Goal: Information Seeking & Learning: Learn about a topic

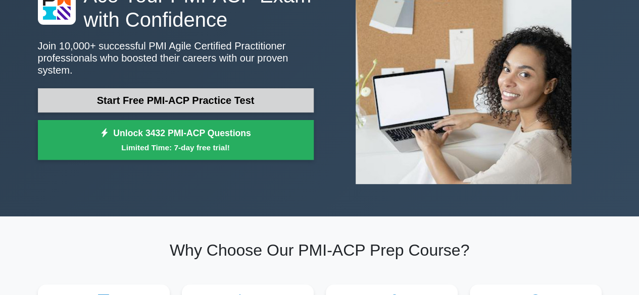
click at [170, 91] on link "Start Free PMI-ACP Practice Test" at bounding box center [176, 100] width 276 height 24
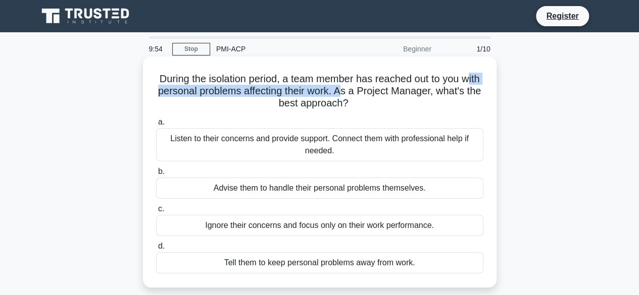
drag, startPoint x: 175, startPoint y: 92, endPoint x: 381, endPoint y: 96, distance: 206.1
click at [381, 96] on h5 "During the isolation period, a team member has reached out to you with personal…" at bounding box center [319, 91] width 329 height 37
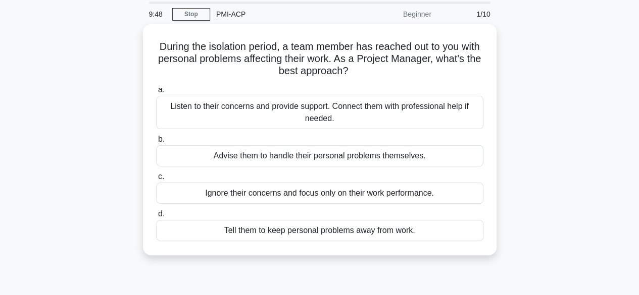
scroll to position [50, 0]
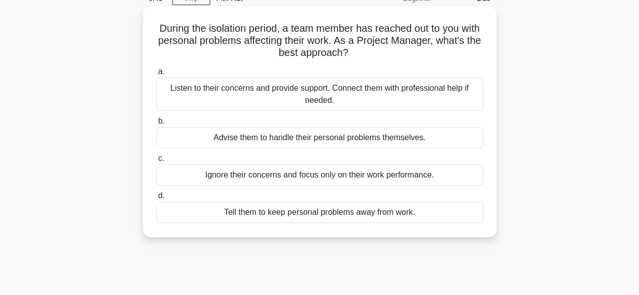
click at [291, 91] on div "Listen to their concerns and provide support. Connect them with professional he…" at bounding box center [319, 94] width 327 height 33
click at [156, 75] on input "a. Listen to their concerns and provide support. Connect them with professional…" at bounding box center [156, 72] width 0 height 7
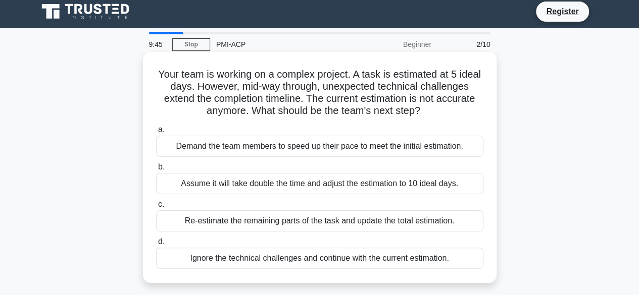
scroll to position [0, 0]
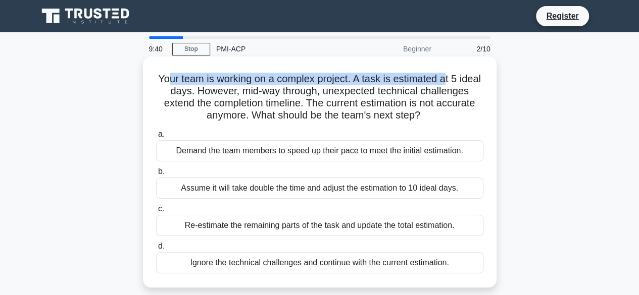
drag, startPoint x: 174, startPoint y: 79, endPoint x: 461, endPoint y: 79, distance: 286.3
click at [461, 79] on h5 "Your team is working on a complex project. A task is estimated at 5 ideal days.…" at bounding box center [319, 97] width 329 height 49
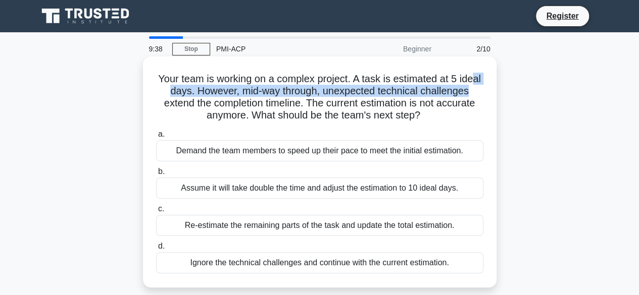
drag, startPoint x: 169, startPoint y: 87, endPoint x: 496, endPoint y: 90, distance: 327.2
click at [496, 90] on div "Your team is working on a complex project. A task is estimated at 5 ideal days.…" at bounding box center [319, 172] width 353 height 231
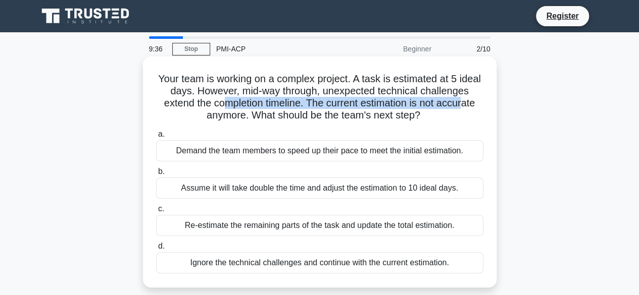
drag, startPoint x: 225, startPoint y: 104, endPoint x: 467, endPoint y: 106, distance: 241.9
click at [467, 106] on h5 "Your team is working on a complex project. A task is estimated at 5 ideal days.…" at bounding box center [319, 97] width 329 height 49
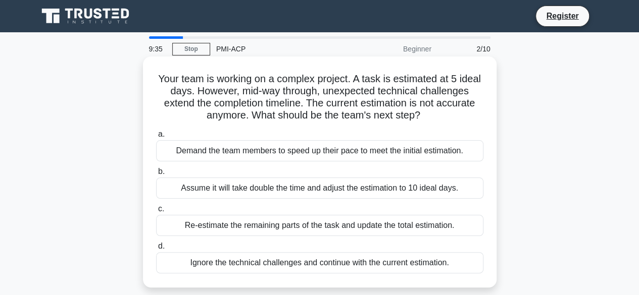
click at [272, 116] on h5 "Your team is working on a complex project. A task is estimated at 5 ideal days.…" at bounding box center [319, 97] width 329 height 49
click at [359, 224] on div "Re-estimate the remaining parts of the task and update the total estimation." at bounding box center [319, 225] width 327 height 21
click at [156, 213] on input "c. Re-estimate the remaining parts of the task and update the total estimation." at bounding box center [156, 209] width 0 height 7
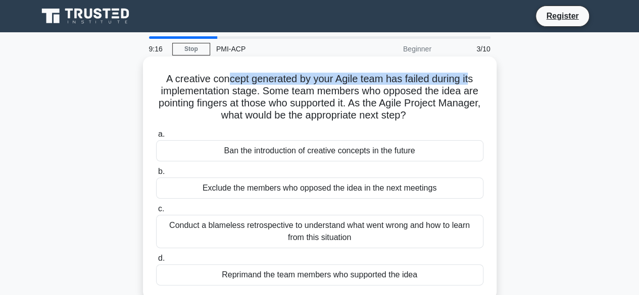
drag, startPoint x: 223, startPoint y: 85, endPoint x: 474, endPoint y: 84, distance: 251.0
click at [474, 84] on h5 "A creative concept generated by your Agile team has failed during its implement…" at bounding box center [319, 97] width 329 height 49
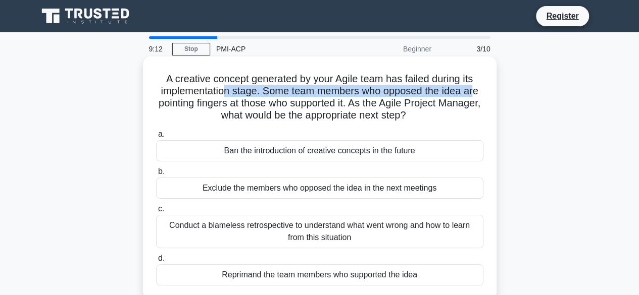
drag, startPoint x: 221, startPoint y: 95, endPoint x: 477, endPoint y: 97, distance: 255.5
click at [477, 97] on h5 "A creative concept generated by your Agile team has failed during its implement…" at bounding box center [319, 97] width 329 height 49
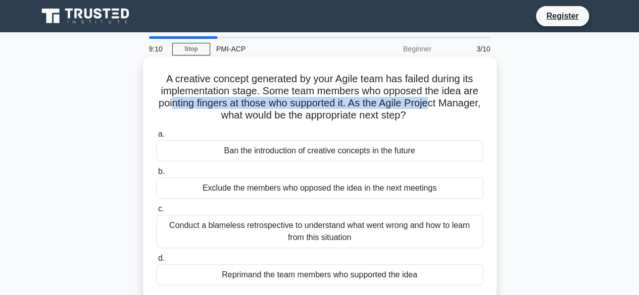
drag, startPoint x: 191, startPoint y: 105, endPoint x: 444, endPoint y: 112, distance: 253.6
click at [457, 109] on h5 "A creative concept generated by your Agile team has failed during its implement…" at bounding box center [319, 97] width 329 height 49
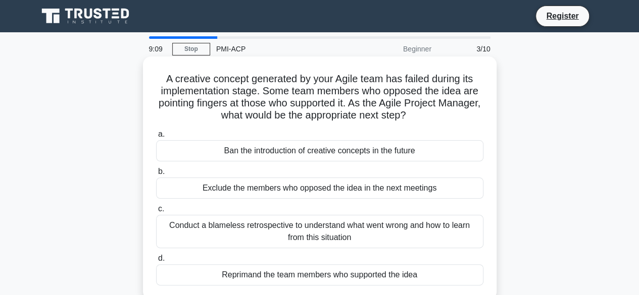
click at [370, 114] on h5 "A creative concept generated by your Agile team has failed during its implement…" at bounding box center [319, 97] width 329 height 49
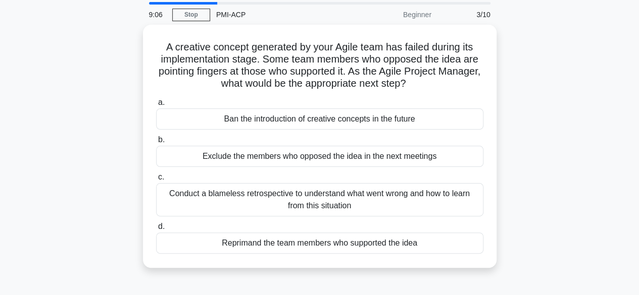
scroll to position [50, 0]
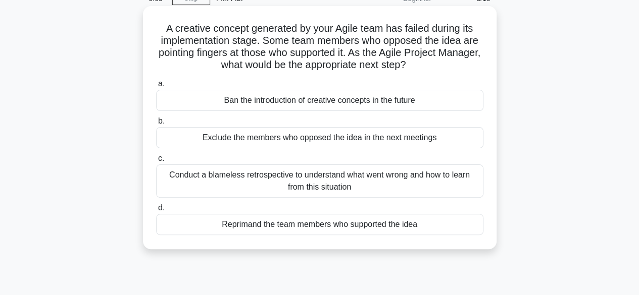
click at [375, 181] on div "Conduct a blameless retrospective to understand what went wrong and how to lear…" at bounding box center [319, 181] width 327 height 33
click at [156, 162] on input "c. Conduct a blameless retrospective to understand what went wrong and how to l…" at bounding box center [156, 159] width 0 height 7
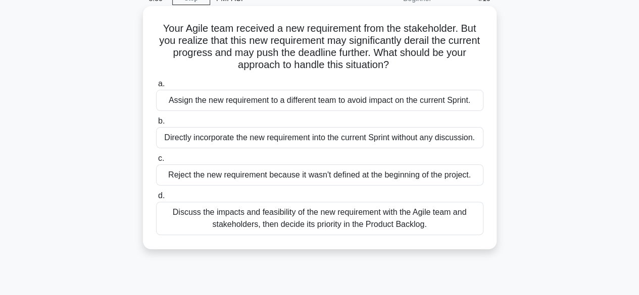
click at [320, 222] on div "Discuss the impacts and feasibility of the new requirement with the Agile team …" at bounding box center [319, 218] width 327 height 33
click at [156, 199] on input "d. Discuss the impacts and feasibility of the new requirement with the Agile te…" at bounding box center [156, 196] width 0 height 7
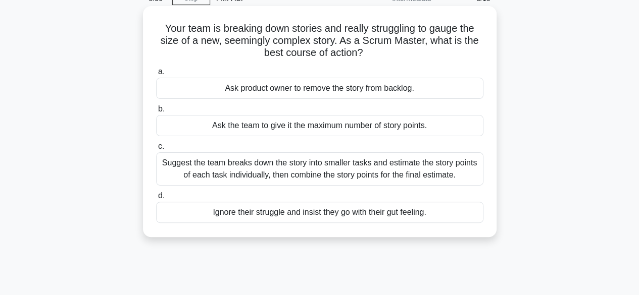
click at [279, 168] on div "Suggest the team breaks down the story into smaller tasks and estimate the stor…" at bounding box center [319, 169] width 327 height 33
click at [156, 150] on input "c. Suggest the team breaks down the story into smaller tasks and estimate the s…" at bounding box center [156, 146] width 0 height 7
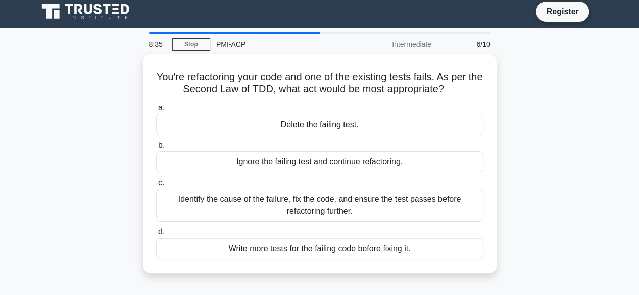
scroll to position [0, 0]
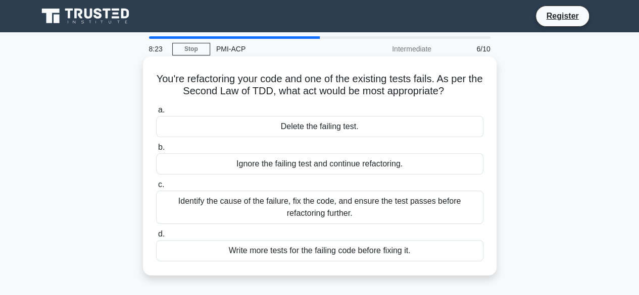
click at [222, 205] on div "Identify the cause of the failure, fix the code, and ensure the test passes bef…" at bounding box center [319, 207] width 327 height 33
click at [156, 188] on input "c. Identify the cause of the failure, fix the code, and ensure the test passes …" at bounding box center [156, 185] width 0 height 7
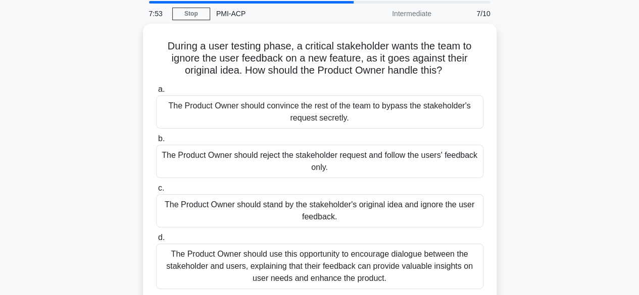
scroll to position [50, 0]
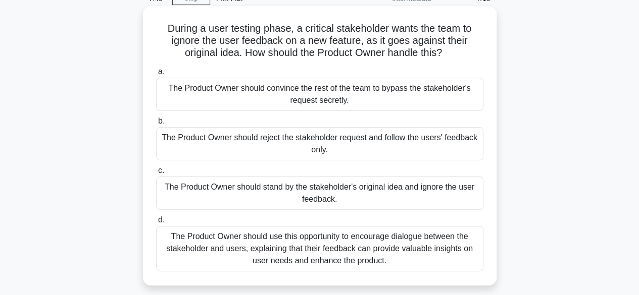
click at [346, 255] on div "The Product Owner should use this opportunity to encourage dialogue between the…" at bounding box center [319, 248] width 327 height 45
click at [156, 224] on input "d. The Product Owner should use this opportunity to encourage dialogue between …" at bounding box center [156, 220] width 0 height 7
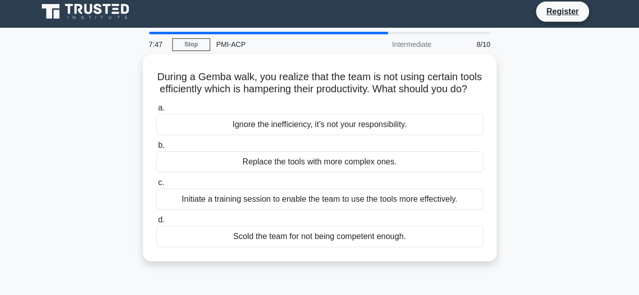
scroll to position [0, 0]
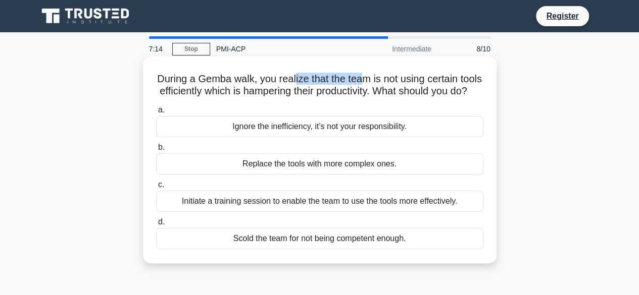
drag, startPoint x: 306, startPoint y: 81, endPoint x: 377, endPoint y: 72, distance: 71.3
click at [377, 72] on div "During a Gemba walk, you realize that the team is not using certain tools effic…" at bounding box center [319, 160] width 345 height 199
click at [357, 81] on h5 "During a Gemba walk, you realize that the team is not using certain tools effic…" at bounding box center [319, 85] width 329 height 25
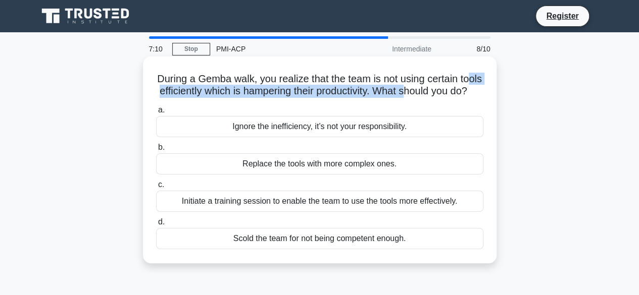
drag, startPoint x: 165, startPoint y: 90, endPoint x: 443, endPoint y: 89, distance: 278.8
click at [438, 88] on h5 "During a Gemba walk, you realize that the team is not using certain tools effic…" at bounding box center [319, 85] width 329 height 25
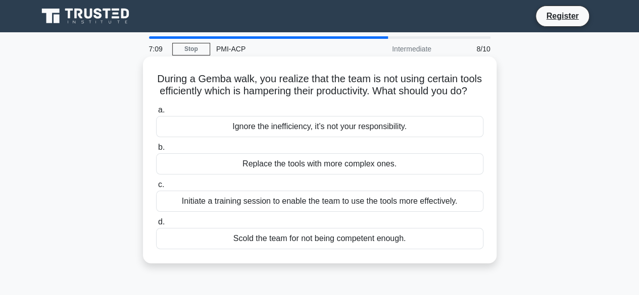
click at [443, 89] on h5 "During a Gemba walk, you realize that the team is not using certain tools effic…" at bounding box center [319, 85] width 329 height 25
click at [387, 212] on div "Initiate a training session to enable the team to use the tools more effectivel…" at bounding box center [319, 201] width 327 height 21
click at [156, 188] on input "c. Initiate a training session to enable the team to use the tools more effecti…" at bounding box center [156, 185] width 0 height 7
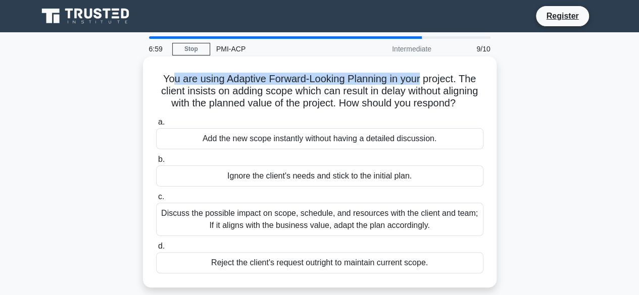
drag, startPoint x: 172, startPoint y: 78, endPoint x: 424, endPoint y: 84, distance: 252.1
click at [424, 84] on h5 "You are using Adaptive Forward-Looking Planning in your project. The client ins…" at bounding box center [319, 91] width 329 height 37
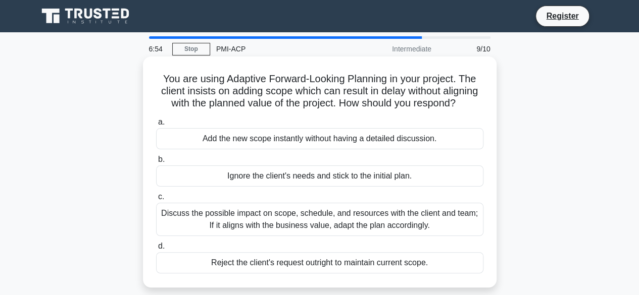
click at [403, 100] on h5 "You are using Adaptive Forward-Looking Planning in your project. The client ins…" at bounding box center [319, 91] width 329 height 37
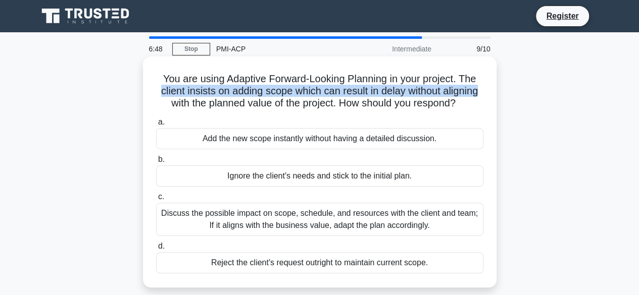
drag, startPoint x: 155, startPoint y: 94, endPoint x: 484, endPoint y: 91, distance: 329.3
click at [484, 91] on h5 "You are using Adaptive Forward-Looking Planning in your project. The client ins…" at bounding box center [319, 91] width 329 height 37
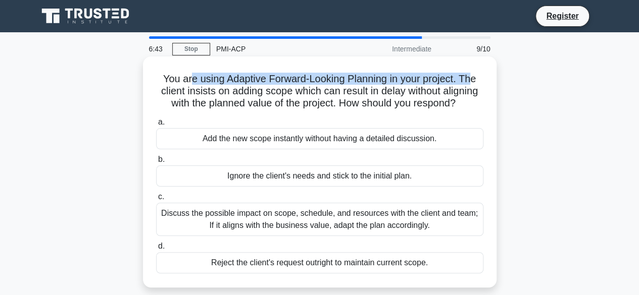
drag, startPoint x: 189, startPoint y: 80, endPoint x: 475, endPoint y: 81, distance: 285.8
click at [475, 81] on h5 "You are using Adaptive Forward-Looking Planning in your project. The client ins…" at bounding box center [319, 91] width 329 height 37
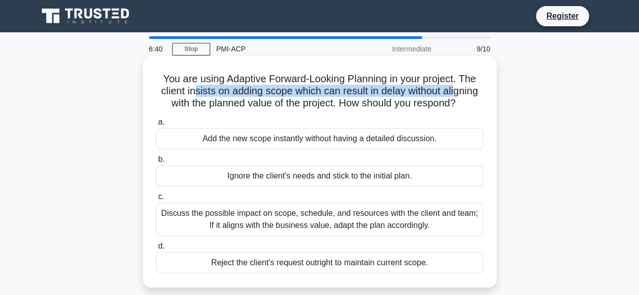
drag, startPoint x: 191, startPoint y: 90, endPoint x: 458, endPoint y: 95, distance: 266.7
click at [458, 95] on h5 "You are using Adaptive Forward-Looking Planning in your project. The client ins…" at bounding box center [319, 91] width 329 height 37
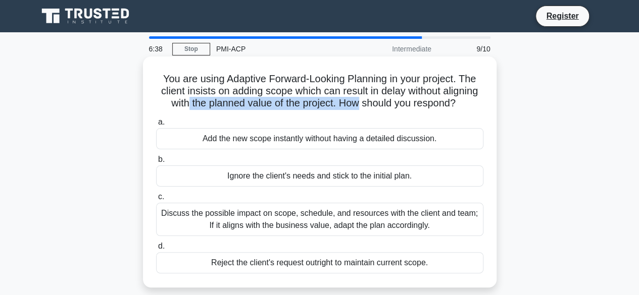
drag, startPoint x: 224, startPoint y: 100, endPoint x: 360, endPoint y: 103, distance: 135.9
click at [360, 103] on h5 "You are using Adaptive Forward-Looking Planning in your project. The client ins…" at bounding box center [319, 91] width 329 height 37
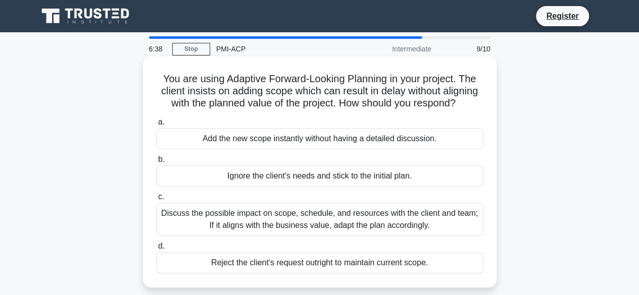
click at [395, 103] on h5 "You are using Adaptive Forward-Looking Planning in your project. The client ins…" at bounding box center [319, 91] width 329 height 37
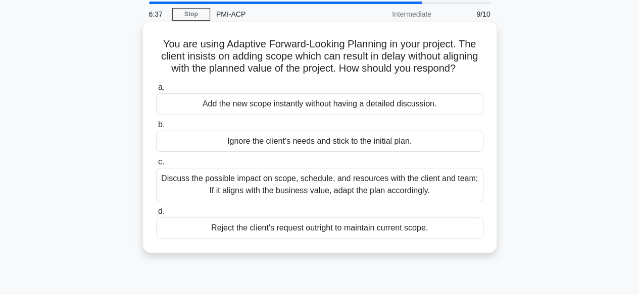
scroll to position [50, 0]
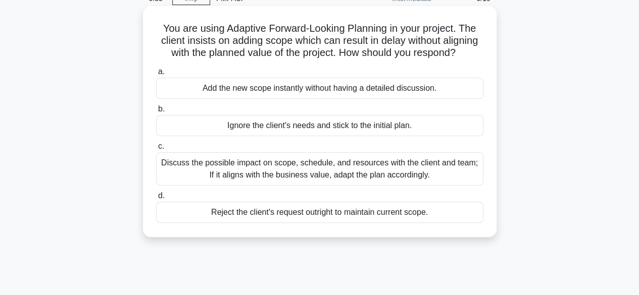
click at [304, 170] on div "Discuss the possible impact on scope, schedule, and resources with the client a…" at bounding box center [319, 169] width 327 height 33
click at [156, 150] on input "c. Discuss the possible impact on scope, schedule, and resources with the clien…" at bounding box center [156, 146] width 0 height 7
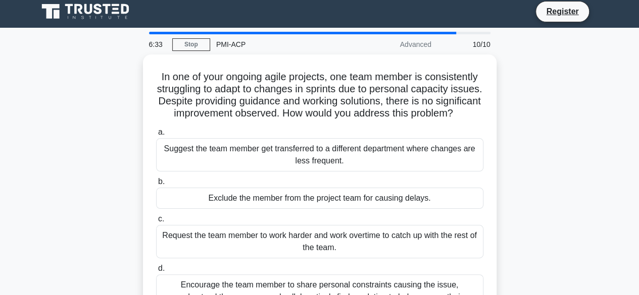
scroll to position [0, 0]
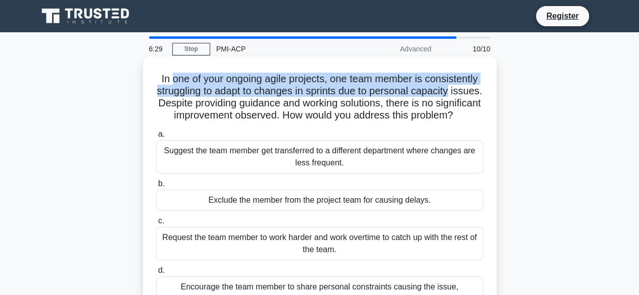
drag, startPoint x: 166, startPoint y: 81, endPoint x: 486, endPoint y: 91, distance: 319.8
click at [486, 91] on div "In one of your ongoing agile projects, one team member is consistently struggli…" at bounding box center [319, 197] width 345 height 272
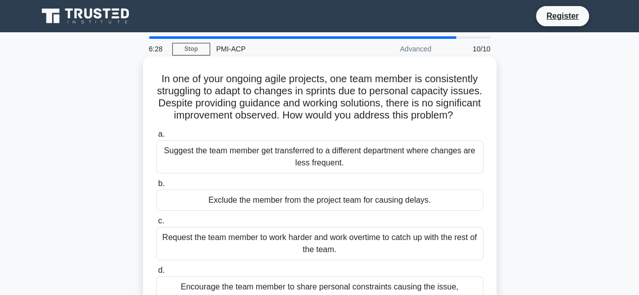
click at [264, 114] on h5 "In one of your ongoing agile projects, one team member is consistently struggli…" at bounding box center [319, 97] width 329 height 49
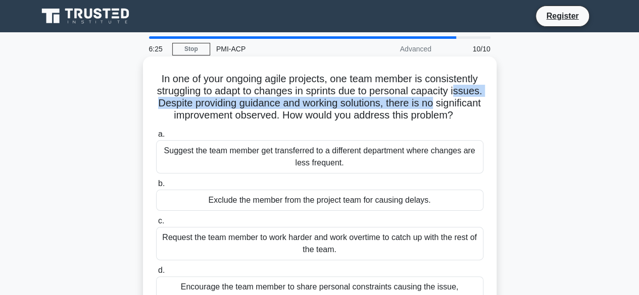
drag, startPoint x: 165, startPoint y: 104, endPoint x: 484, endPoint y: 107, distance: 319.2
click at [484, 107] on h5 "In one of your ongoing agile projects, one team member is consistently struggli…" at bounding box center [319, 97] width 329 height 49
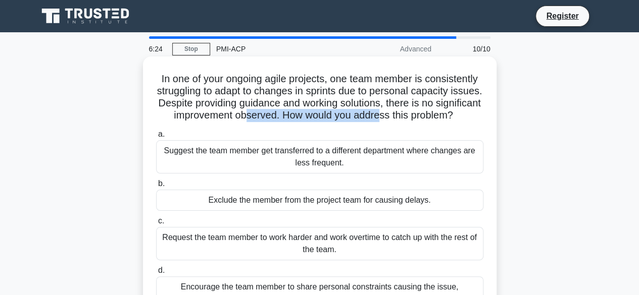
drag, startPoint x: 301, startPoint y: 115, endPoint x: 437, endPoint y: 121, distance: 136.5
click at [437, 121] on h5 "In one of your ongoing agile projects, one team member is consistently struggli…" at bounding box center [319, 97] width 329 height 49
click at [308, 116] on h5 "In one of your ongoing agile projects, one team member is consistently struggli…" at bounding box center [319, 97] width 329 height 49
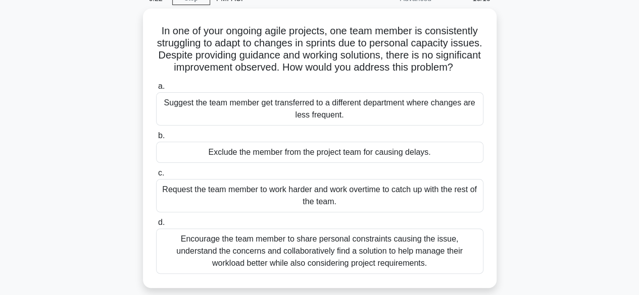
scroll to position [101, 0]
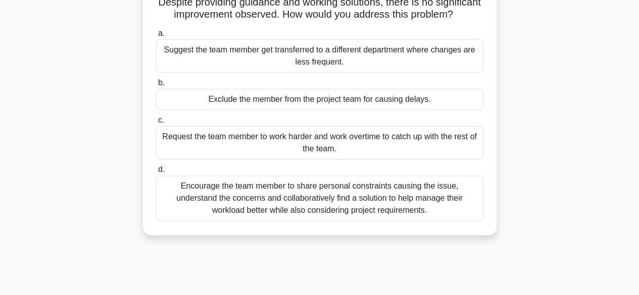
click at [348, 212] on div "Encourage the team member to share personal constraints causing the issue, unde…" at bounding box center [319, 198] width 327 height 45
click at [156, 173] on input "d. Encourage the team member to share personal constraints causing the issue, u…" at bounding box center [156, 170] width 0 height 7
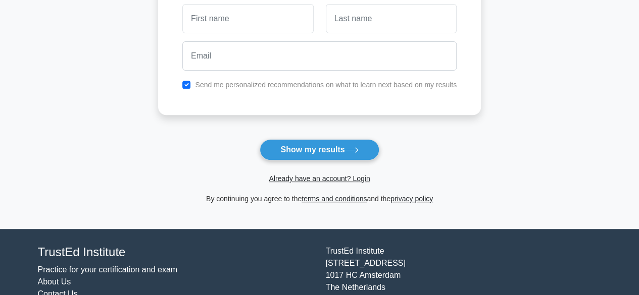
scroll to position [151, 0]
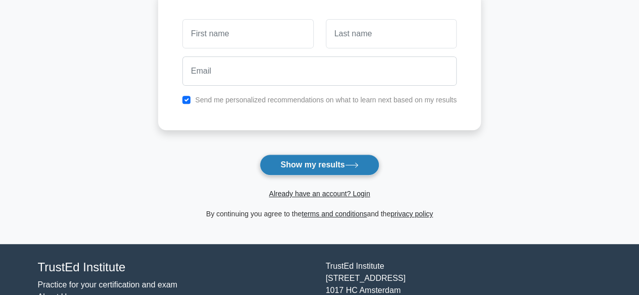
click at [323, 167] on button "Show my results" at bounding box center [319, 165] width 119 height 21
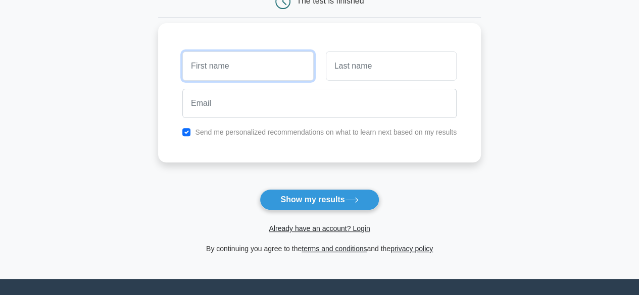
scroll to position [101, 0]
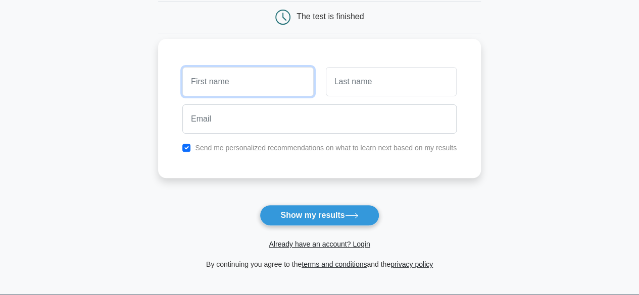
click at [232, 85] on input "text" at bounding box center [247, 81] width 131 height 29
type input "Sherlock"
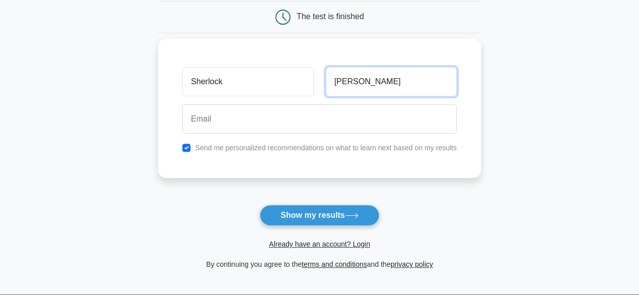
type input "[PERSON_NAME]"
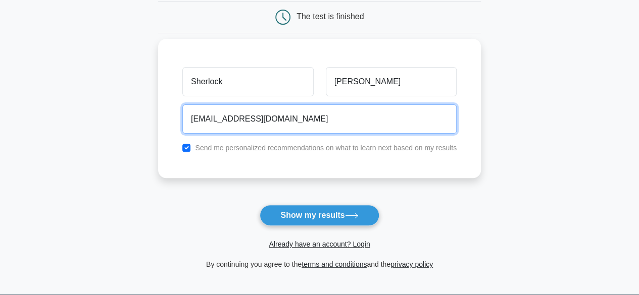
type input "[EMAIL_ADDRESS][DOMAIN_NAME]"
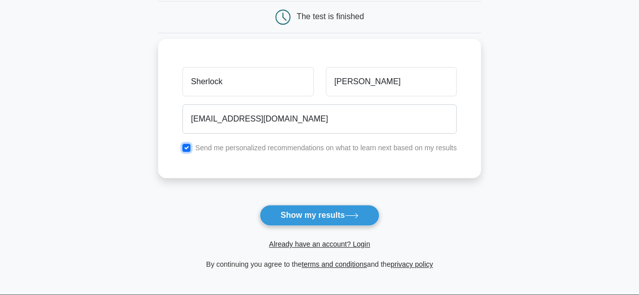
click at [184, 147] on input "checkbox" at bounding box center [186, 148] width 8 height 8
checkbox input "false"
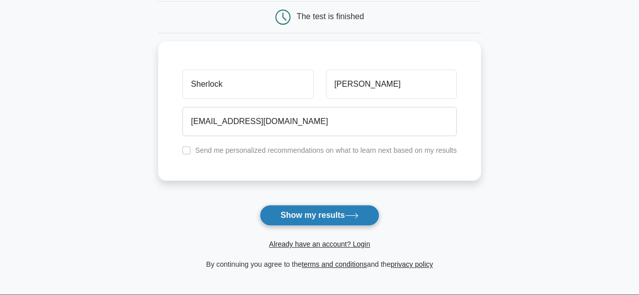
click at [347, 219] on button "Show my results" at bounding box center [319, 215] width 119 height 21
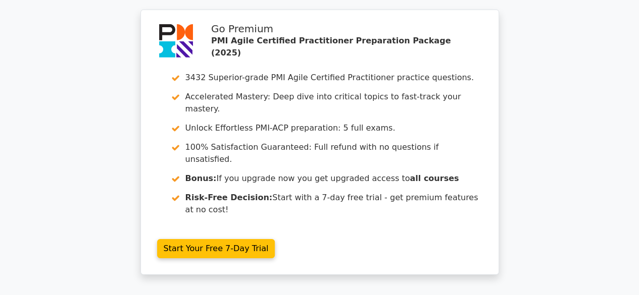
scroll to position [1758, 0]
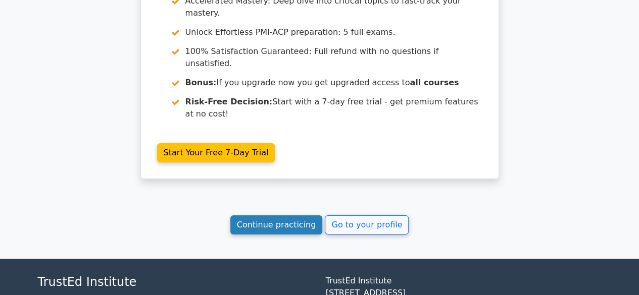
click at [266, 216] on link "Continue practicing" at bounding box center [276, 225] width 92 height 19
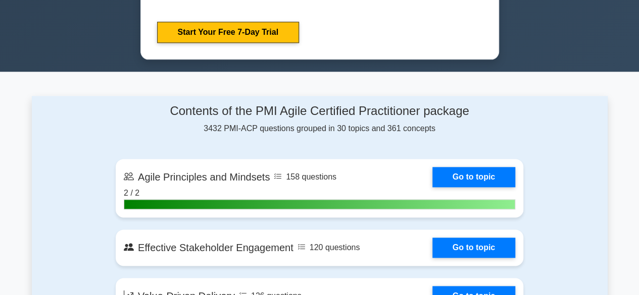
scroll to position [757, 0]
